Goal: Check status

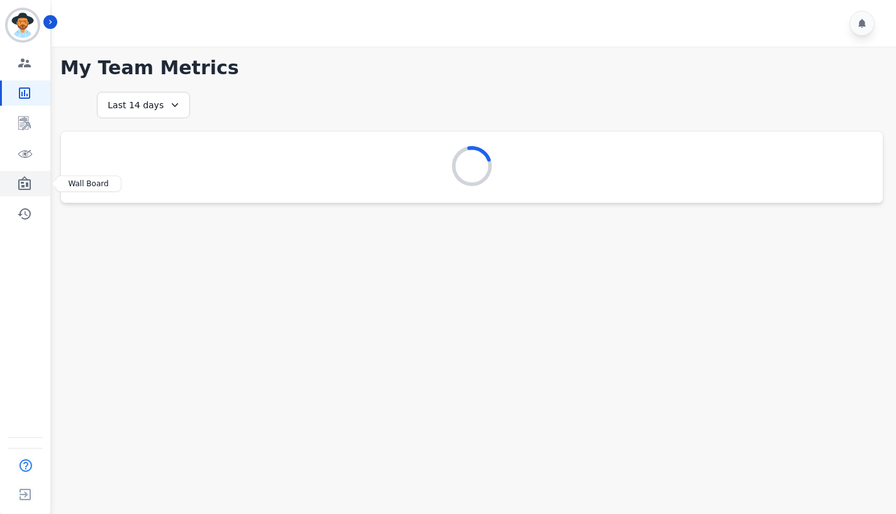
click at [25, 180] on icon "Sidebar" at bounding box center [24, 183] width 15 height 15
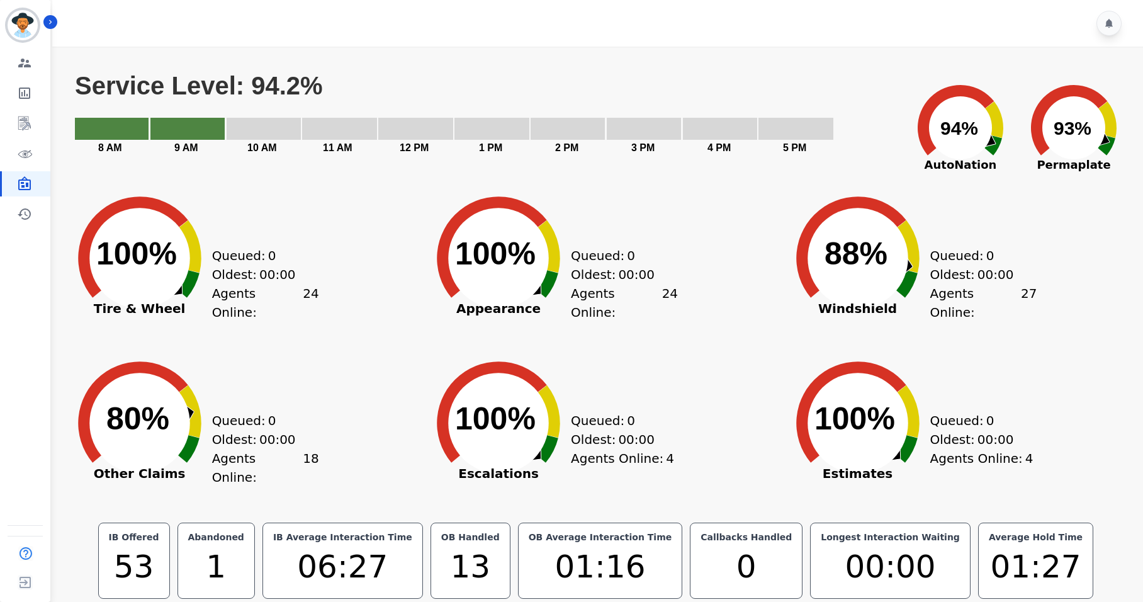
click at [688, 60] on div "Created with Highcharts 10.3.3 Service Level: 94.2% 5 PM 4 PM 3 PM 2 PM 1 PM 12…" at bounding box center [595, 325] width 1069 height 547
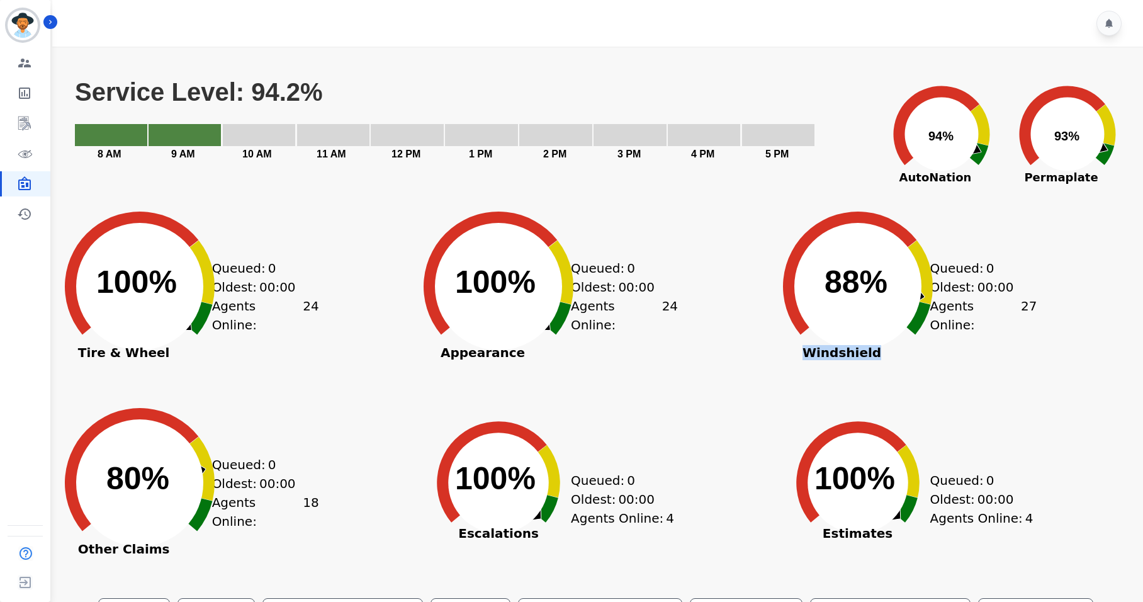
drag, startPoint x: 873, startPoint y: 352, endPoint x: 803, endPoint y: 360, distance: 70.9
click at [803, 360] on div "Created with Highcharts 10.3.3 88% ​ 88% Windshield" at bounding box center [857, 276] width 189 height 189
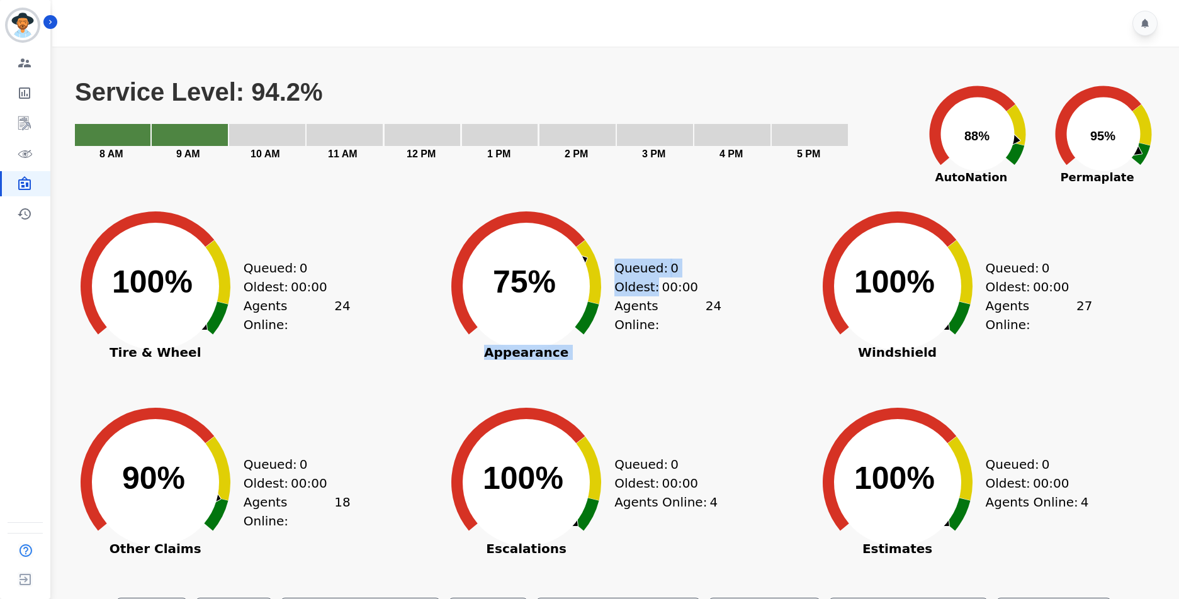
drag, startPoint x: 693, startPoint y: 287, endPoint x: 610, endPoint y: 284, distance: 83.1
click at [610, 284] on div "Created with Highcharts 10.3.3 75% ​ 75% Appearance Queued: 0 Oldest: 00:00 Age…" at bounding box center [526, 307] width 189 height 189
click at [695, 287] on div "Oldest: 00:00" at bounding box center [661, 287] width 94 height 19
click at [679, 286] on span "00:00" at bounding box center [679, 287] width 36 height 19
click at [505, 281] on text "75% ​ 75%" at bounding box center [524, 281] width 63 height 35
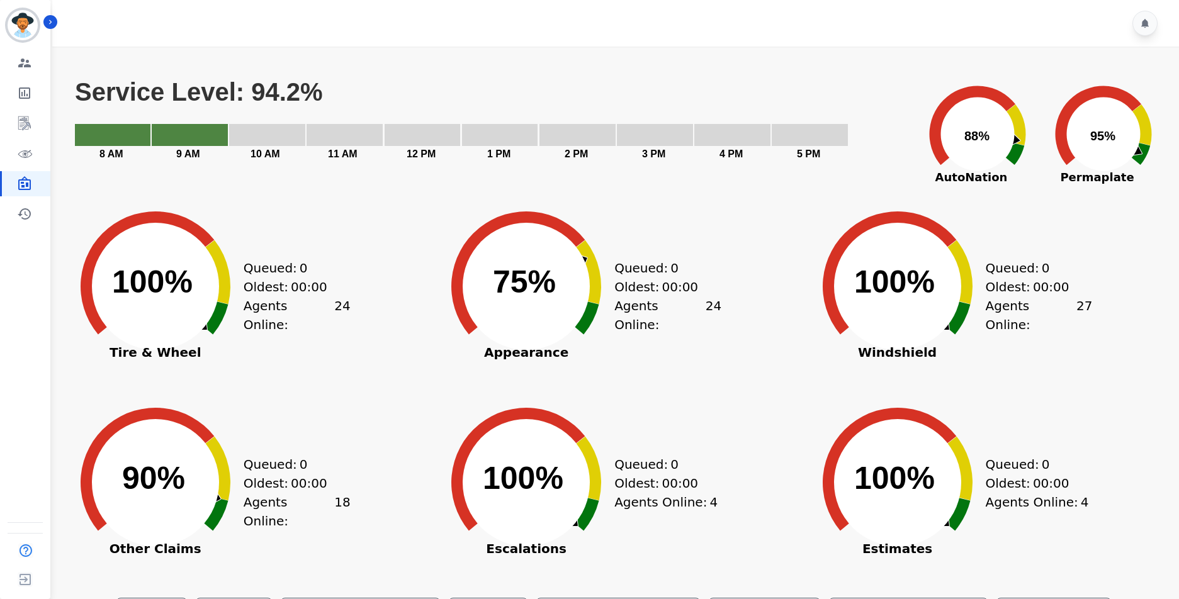
drag, startPoint x: 495, startPoint y: 281, endPoint x: 559, endPoint y: 283, distance: 64.2
click at [559, 283] on icon "Created with Highcharts 10.3.3 75% ​ 75%" at bounding box center [526, 276] width 189 height 189
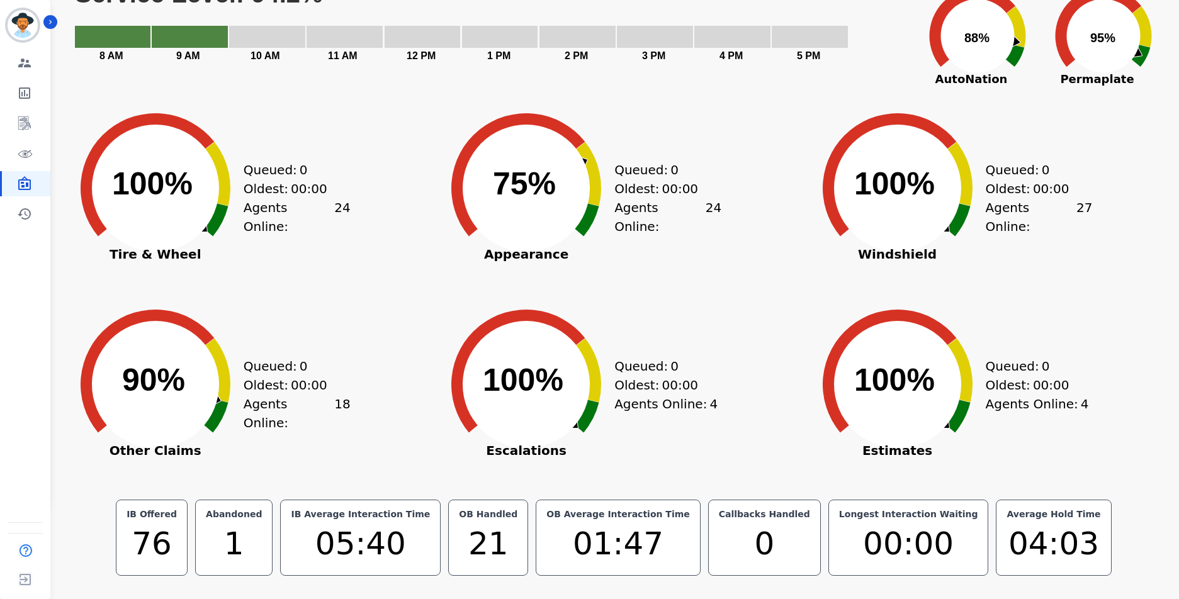
scroll to position [100, 0]
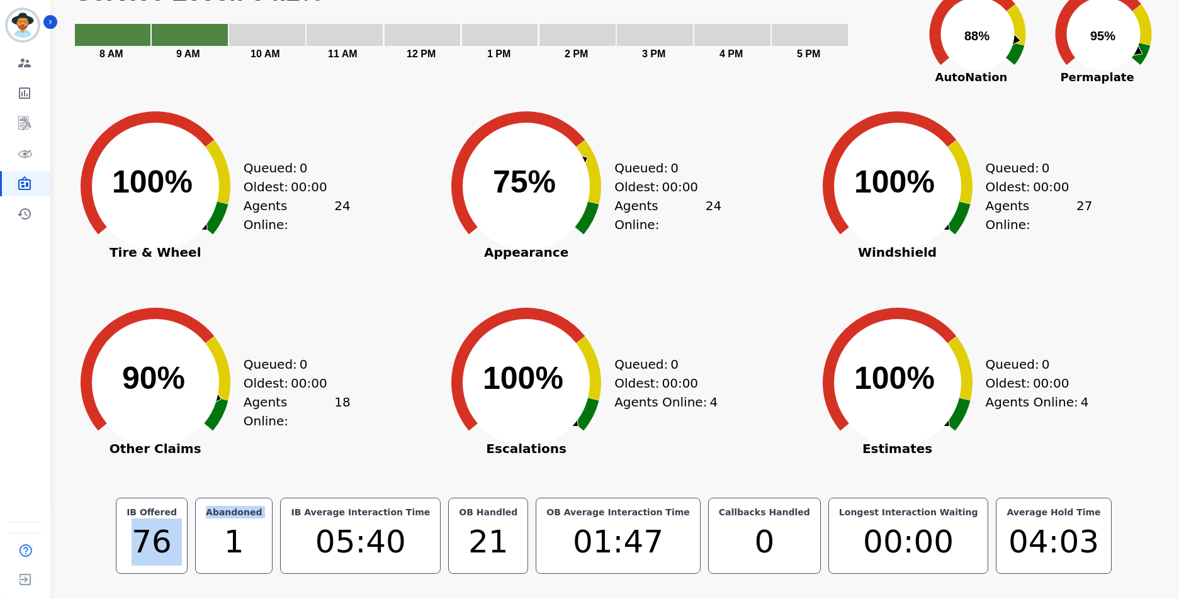
drag, startPoint x: 190, startPoint y: 539, endPoint x: 242, endPoint y: 543, distance: 52.4
click at [242, 543] on div "IB Offered 76 Abandoned 1 IB Average Interaction Time 05:40 OB Handled 21 OB Av…" at bounding box center [614, 536] width 1080 height 76
click at [1070, 503] on div "IB Offered 76 Abandoned 1 IB Average Interaction Time 05:40 OB Handled 21 OB Av…" at bounding box center [614, 536] width 1080 height 76
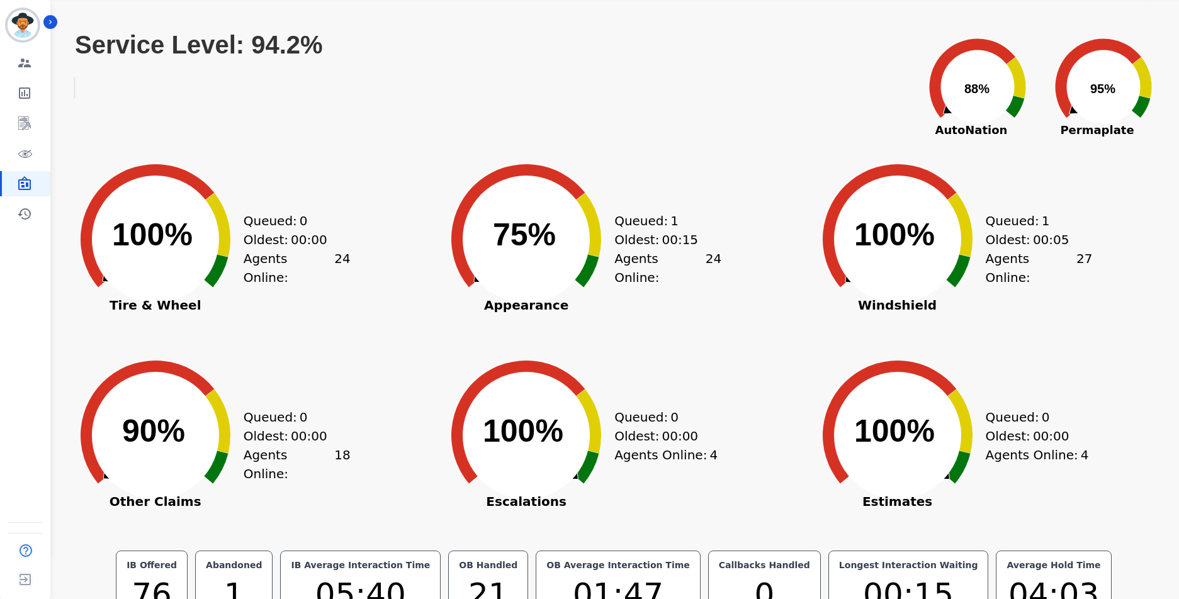
scroll to position [0, 0]
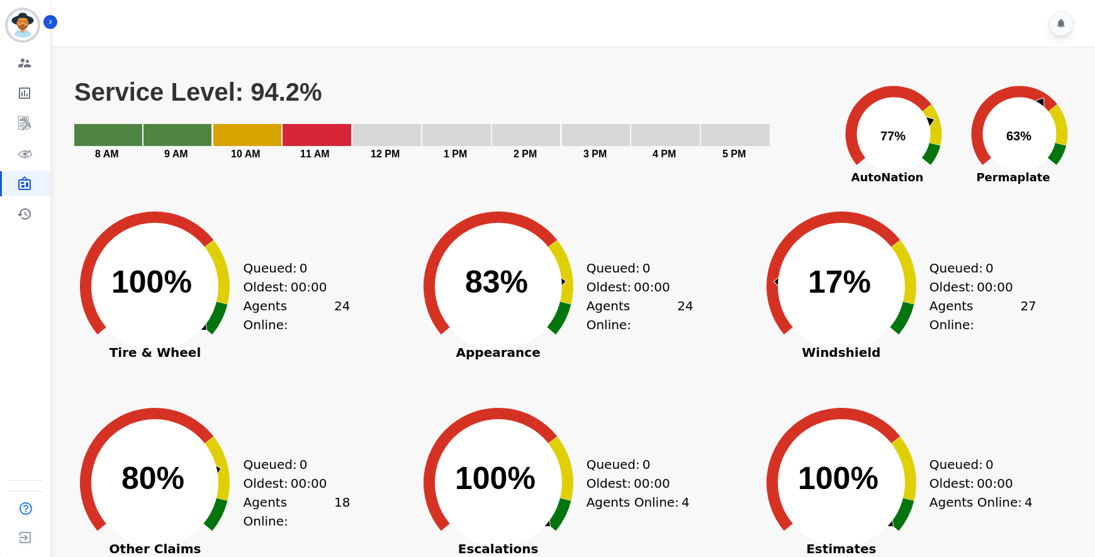
click at [999, 383] on div "Queued: 0 Oldest: 00:00 Agents Online: 27" at bounding box center [982, 307] width 107 height 189
click at [332, 246] on div "Queued: 0 Oldest: 00:00 Agents Online: 24" at bounding box center [296, 307] width 107 height 189
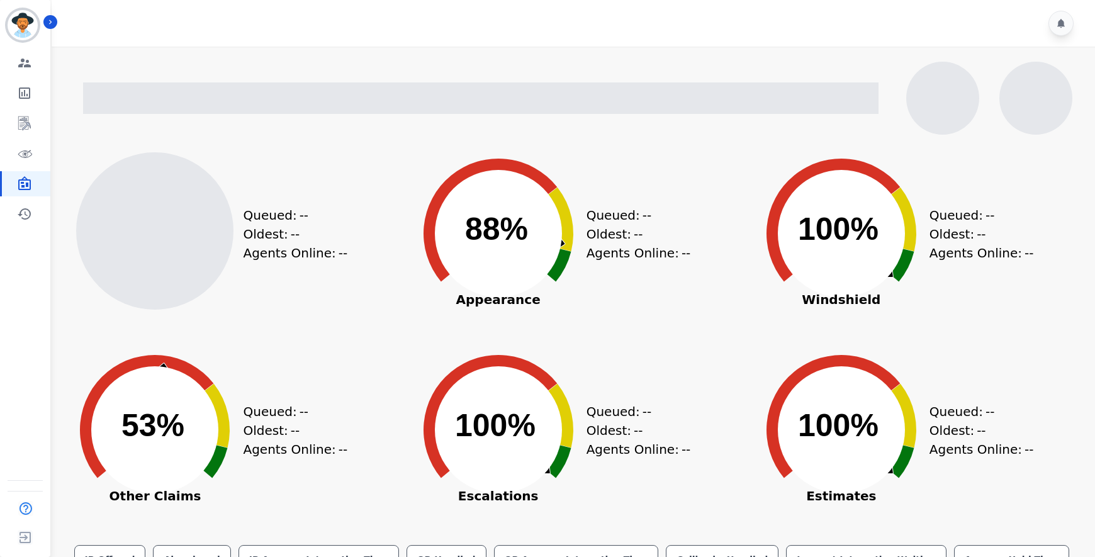
drag, startPoint x: 335, startPoint y: 89, endPoint x: 247, endPoint y: 86, distance: 88.8
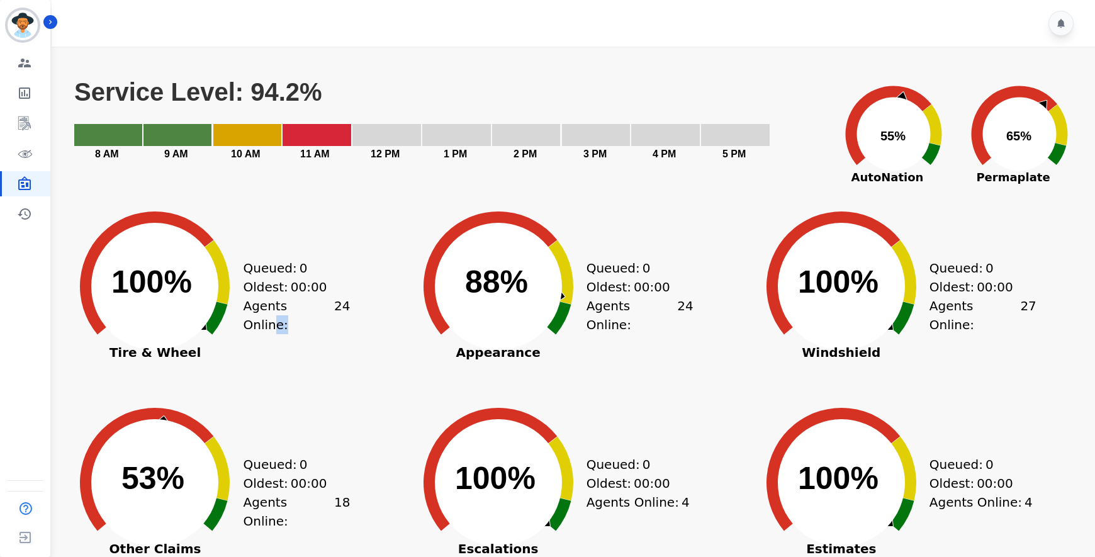
drag, startPoint x: 345, startPoint y: 307, endPoint x: 315, endPoint y: 310, distance: 30.3
click at [315, 310] on div "Agents Online: 24" at bounding box center [296, 315] width 107 height 38
drag, startPoint x: 334, startPoint y: 304, endPoint x: 290, endPoint y: 304, distance: 44.0
click at [290, 304] on div "Agents Online: 24" at bounding box center [296, 315] width 107 height 38
drag, startPoint x: 344, startPoint y: 504, endPoint x: 285, endPoint y: 504, distance: 59.2
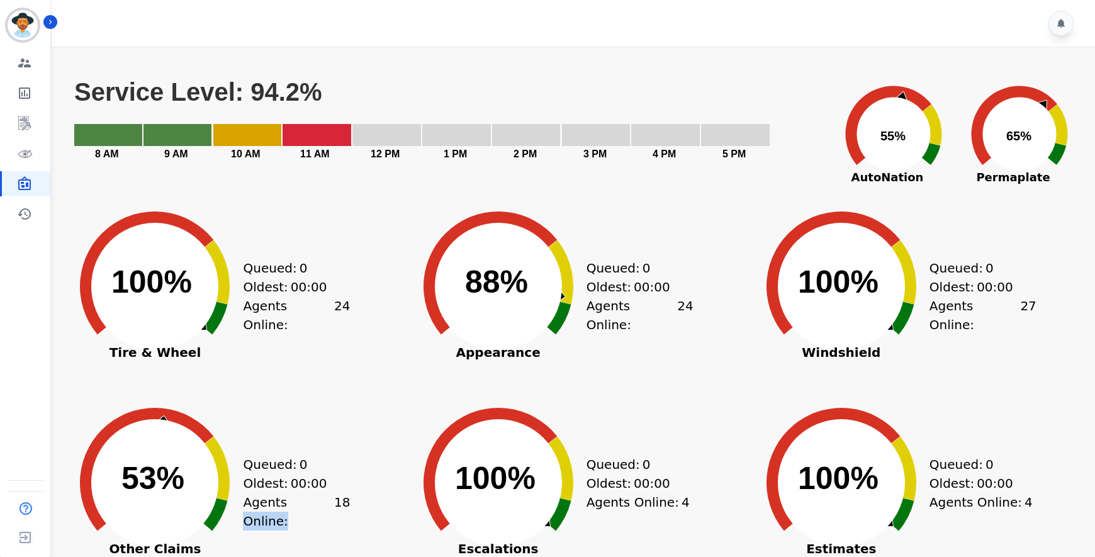
click at [285, 504] on div "Agents Online: 18" at bounding box center [296, 512] width 107 height 38
